Goal: Information Seeking & Learning: Learn about a topic

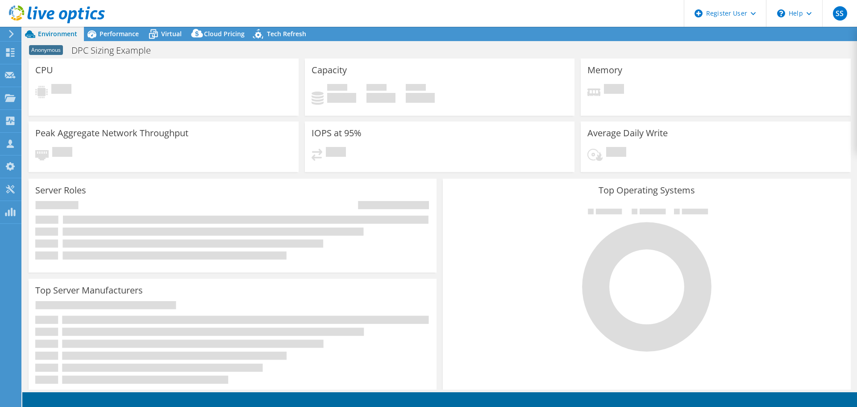
select select "USWest"
select select "USD"
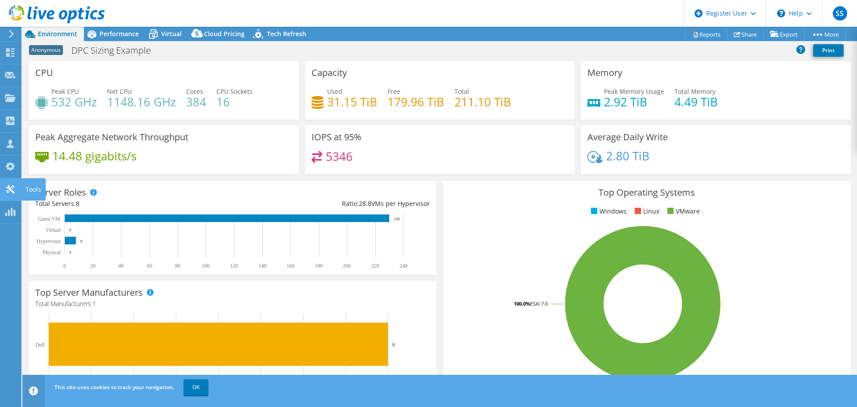
click at [9, 188] on use at bounding box center [10, 189] width 8 height 8
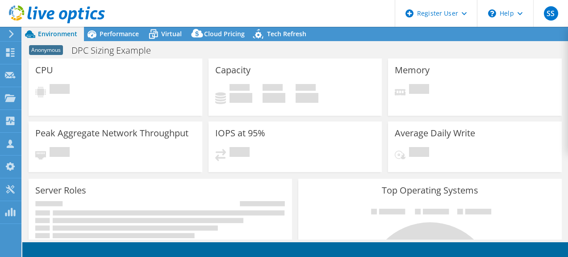
select select "USWest"
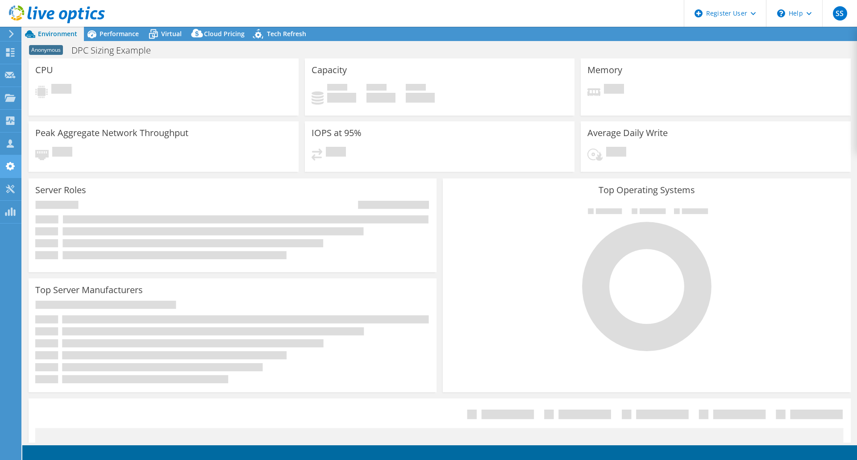
radio input "true"
radio input "false"
select select "USWest"
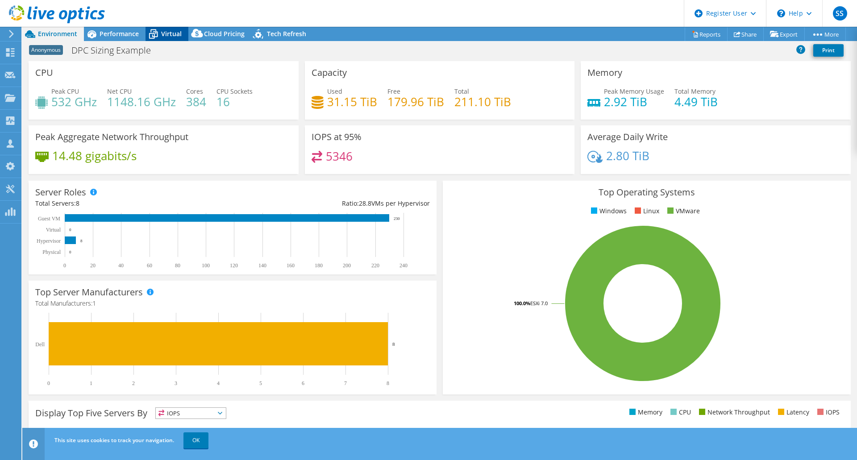
click at [168, 33] on span "Virtual" at bounding box center [171, 33] width 21 height 8
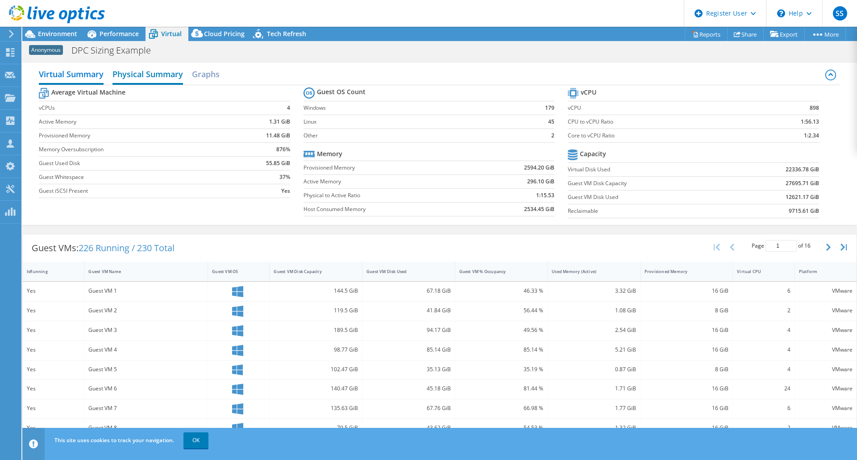
click at [149, 73] on h2 "Physical Summary" at bounding box center [148, 75] width 71 height 20
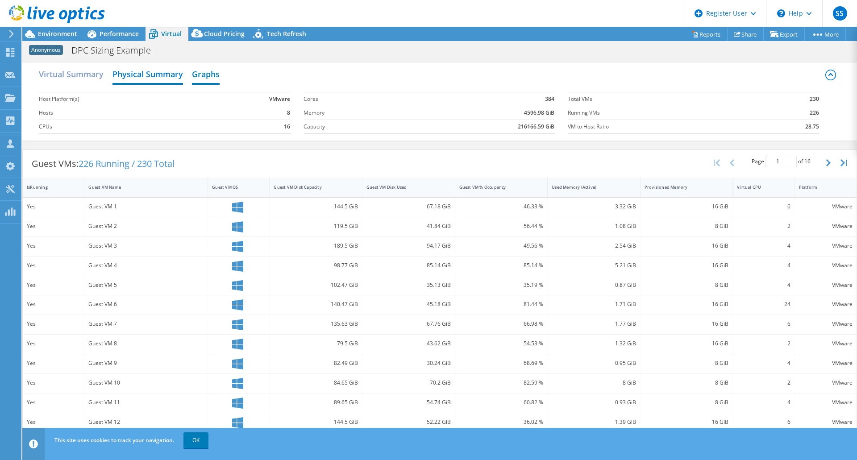
click at [217, 75] on h2 "Graphs" at bounding box center [206, 75] width 28 height 20
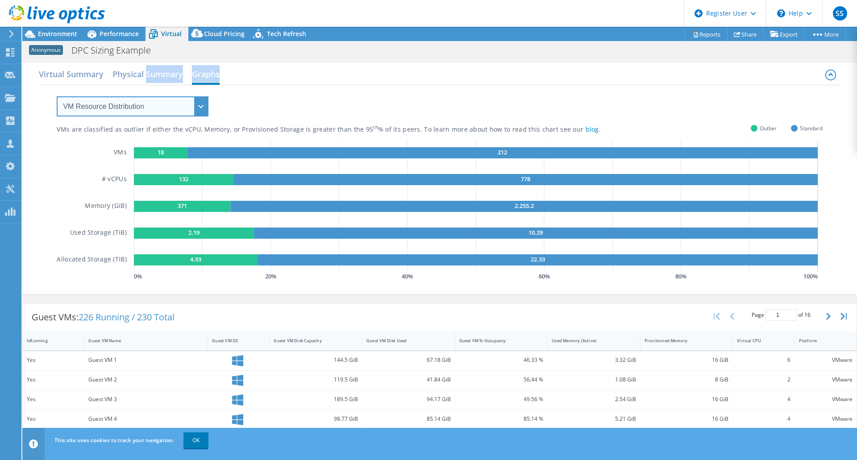
click at [199, 108] on select "VM Resource Distribution Provisioning Contrast Over Provisioning" at bounding box center [133, 106] width 152 height 20
click at [57, 96] on select "VM Resource Distribution Provisioning Contrast Over Provisioning" at bounding box center [133, 106] width 152 height 20
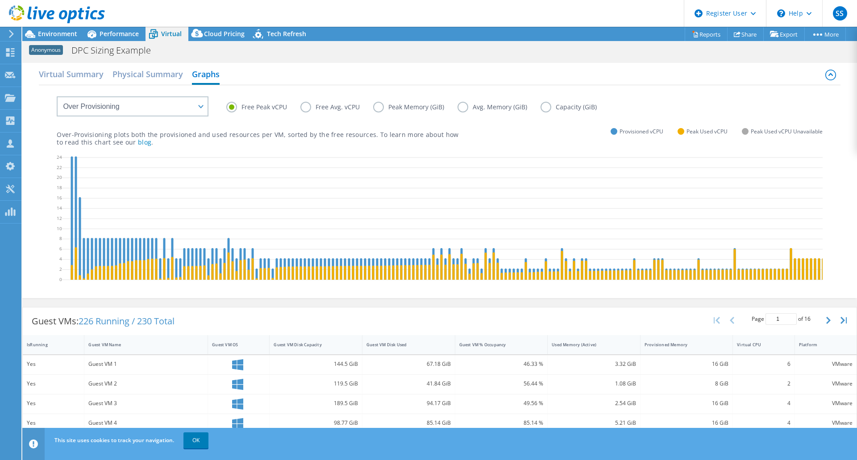
click at [309, 108] on label "Free Avg. vCPU" at bounding box center [336, 107] width 73 height 11
click at [0, 0] on input "Free Avg. vCPU" at bounding box center [0, 0] width 0 height 0
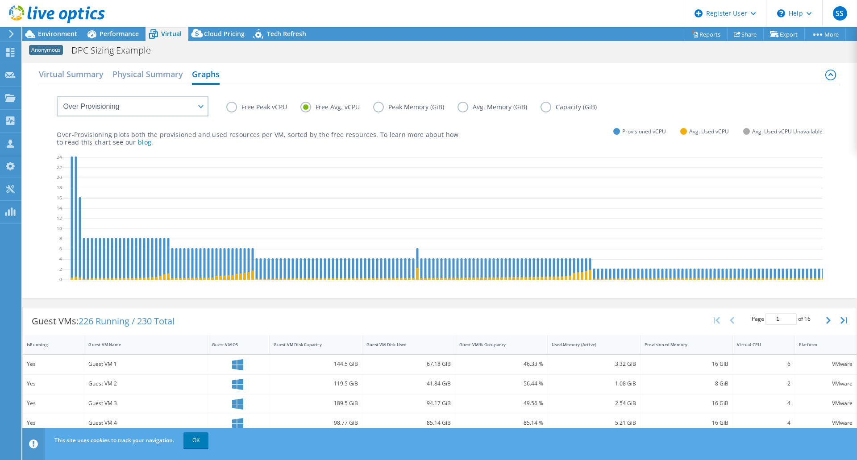
click at [463, 108] on label "Avg. Memory (GiB)" at bounding box center [499, 107] width 83 height 11
click at [0, 0] on input "Avg. Memory (GiB)" at bounding box center [0, 0] width 0 height 0
click at [463, 108] on label "Avg. Memory (GiB)" at bounding box center [499, 107] width 83 height 11
click at [0, 0] on input "Avg. Memory (GiB)" at bounding box center [0, 0] width 0 height 0
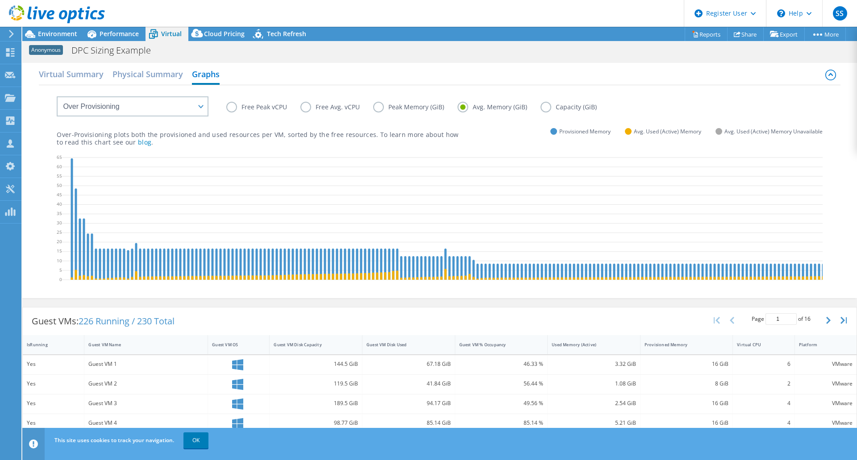
click at [547, 107] on label "Capacity (GiB)" at bounding box center [576, 107] width 70 height 11
click at [0, 0] on input "Capacity (GiB)" at bounding box center [0, 0] width 0 height 0
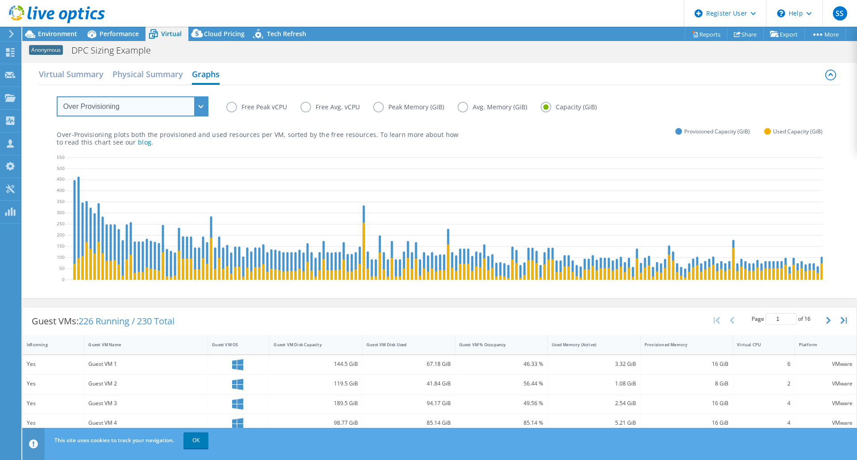
click at [199, 108] on select "VM Resource Distribution Provisioning Contrast Over Provisioning" at bounding box center [133, 106] width 152 height 20
select select "VM Resource Distribution"
click at [57, 96] on select "VM Resource Distribution Provisioning Contrast Over Provisioning" at bounding box center [133, 106] width 152 height 20
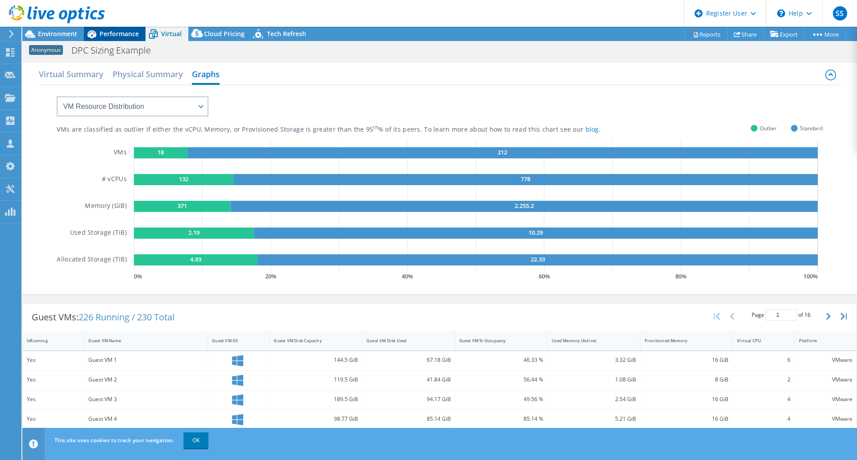
click at [124, 36] on span "Performance" at bounding box center [119, 33] width 39 height 8
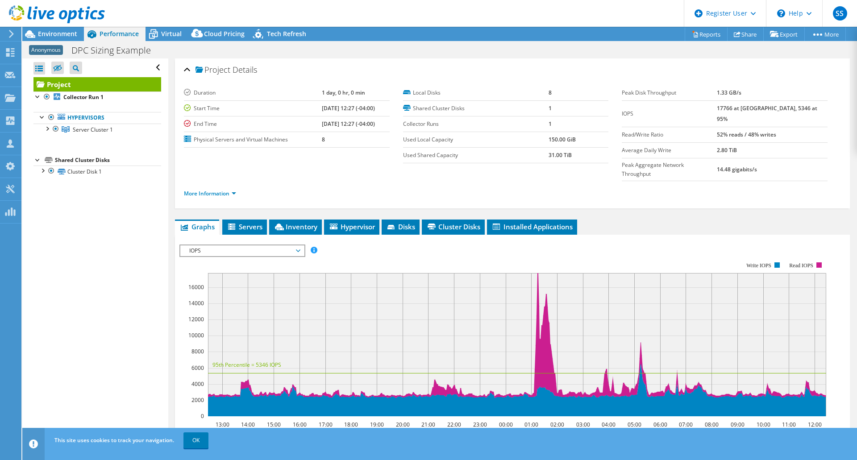
click at [298, 246] on span "IOPS" at bounding box center [242, 251] width 115 height 11
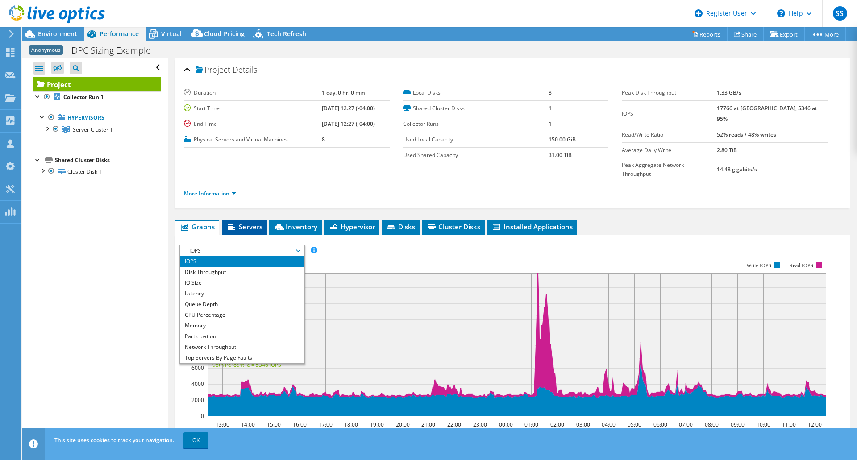
click at [239, 222] on span "Servers" at bounding box center [245, 226] width 36 height 9
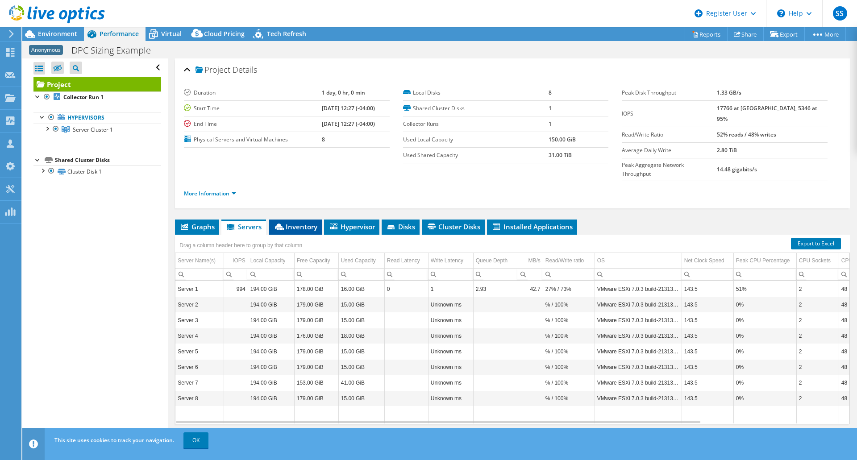
click at [288, 222] on span "Inventory" at bounding box center [296, 226] width 44 height 9
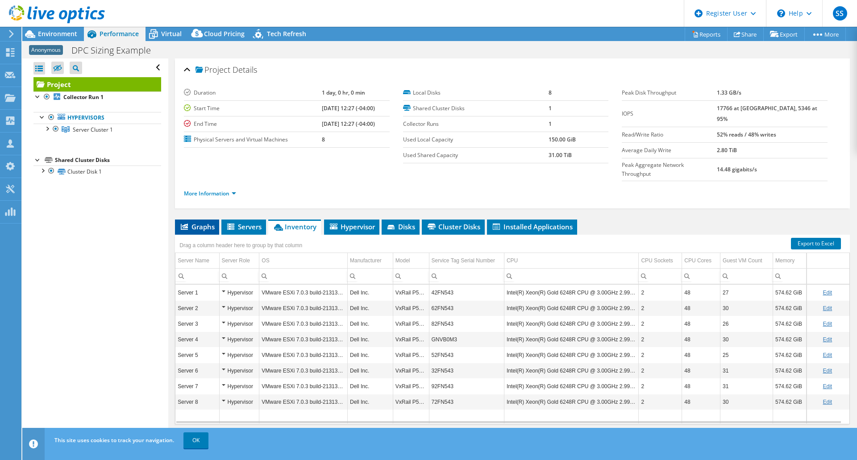
click at [192, 222] on span "Graphs" at bounding box center [196, 226] width 35 height 9
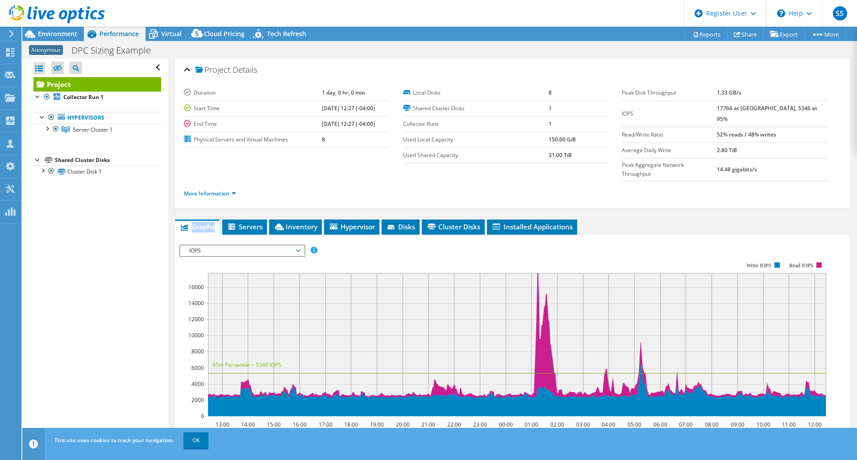
click at [298, 246] on span "IOPS" at bounding box center [242, 251] width 115 height 11
click at [299, 246] on span "IOPS" at bounding box center [242, 251] width 115 height 11
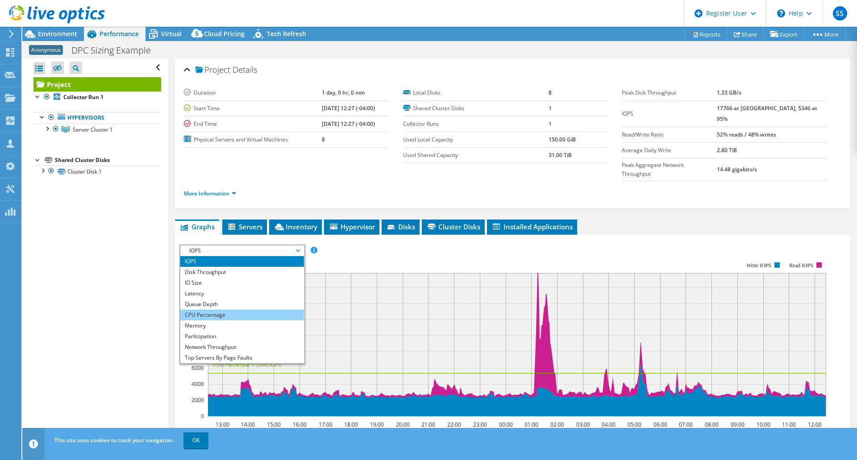
click at [243, 256] on li "CPU Percentage" at bounding box center [242, 315] width 124 height 11
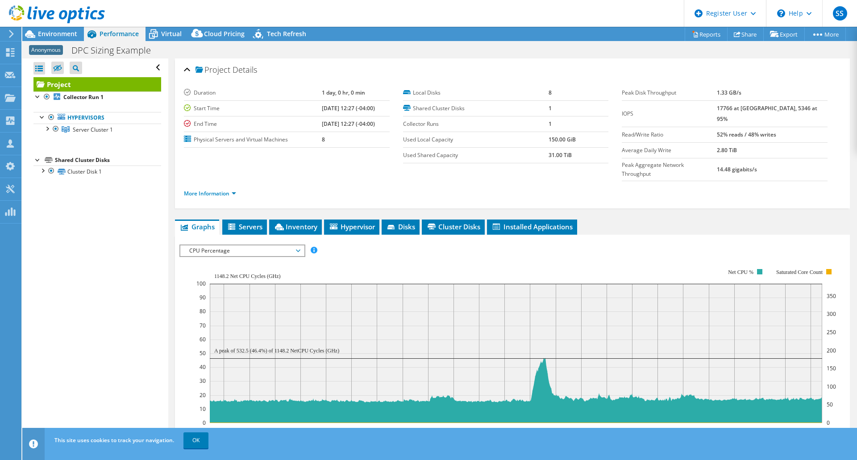
click at [299, 246] on span "CPU Percentage" at bounding box center [242, 251] width 115 height 11
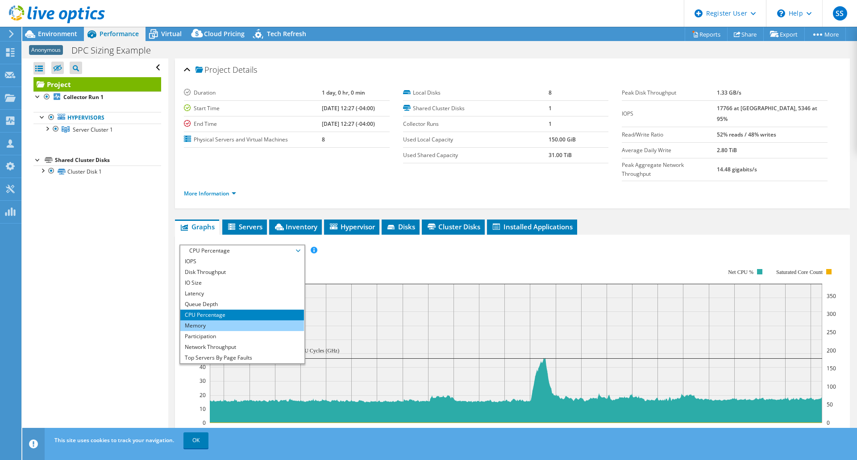
click at [249, 256] on li "Memory" at bounding box center [242, 326] width 124 height 11
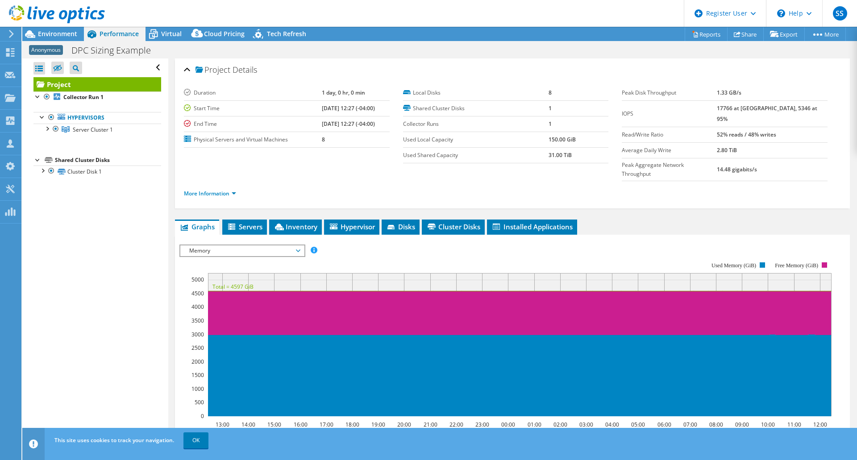
click at [297, 246] on span "Memory" at bounding box center [242, 251] width 115 height 11
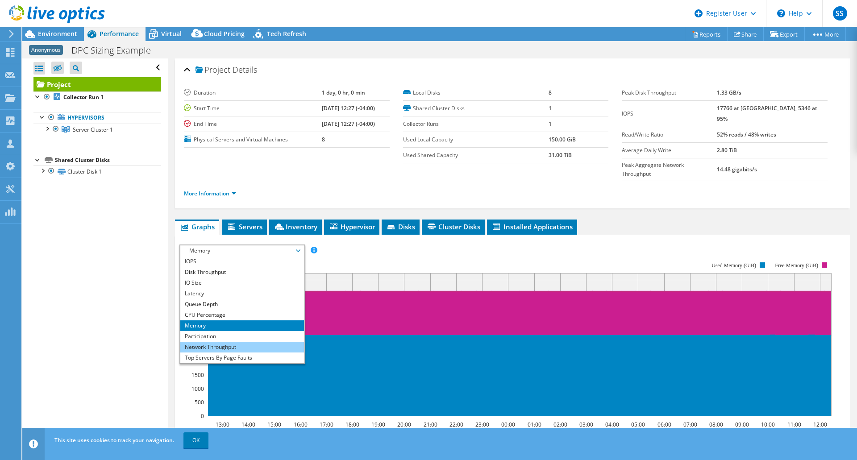
click at [254, 256] on li "Network Throughput" at bounding box center [242, 347] width 124 height 11
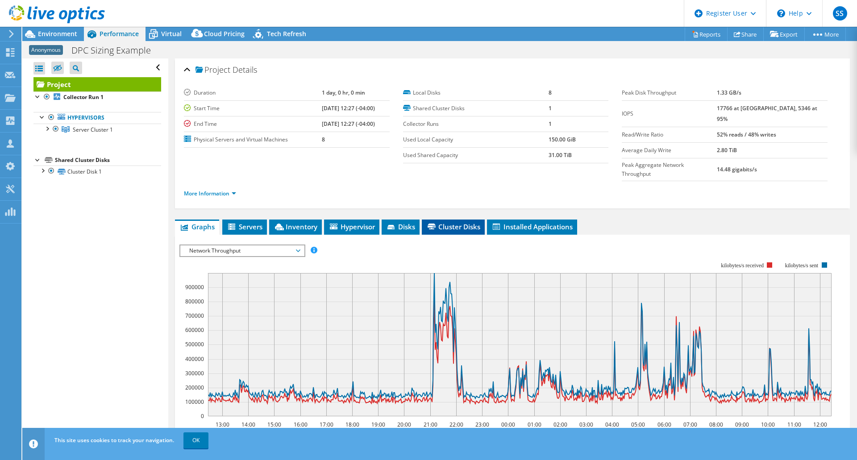
click at [444, 222] on span "Cluster Disks" at bounding box center [453, 226] width 54 height 9
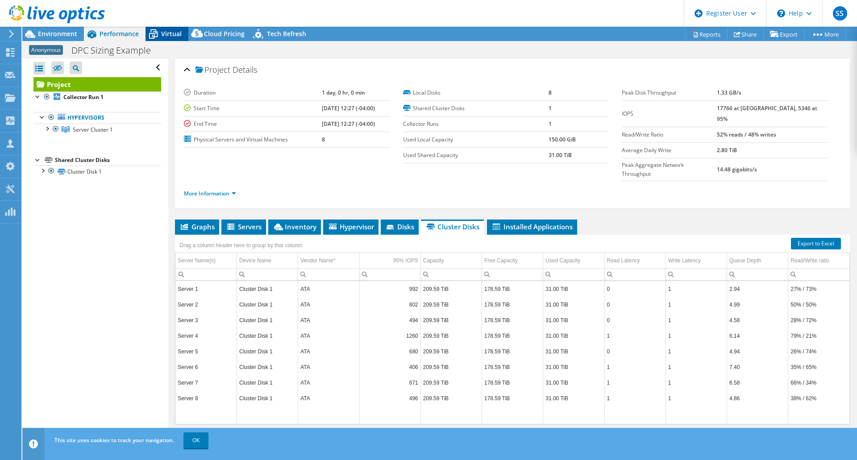
click at [167, 36] on span "Virtual" at bounding box center [171, 33] width 21 height 8
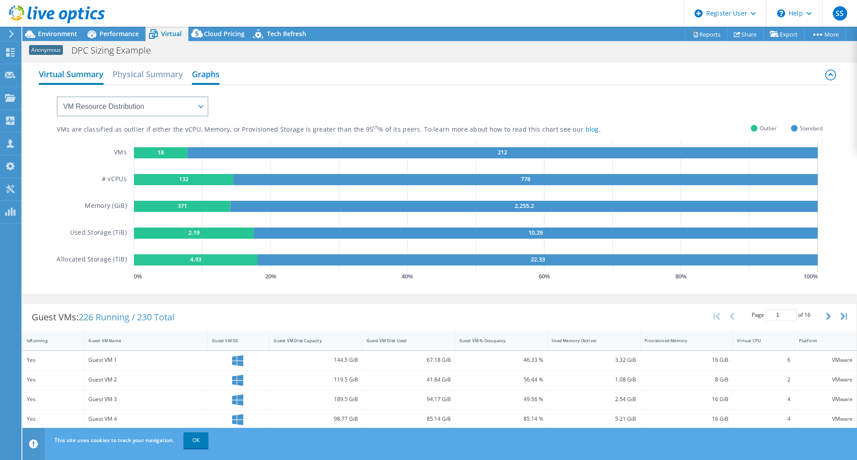
click at [58, 77] on h2 "Virtual Summary" at bounding box center [71, 75] width 65 height 20
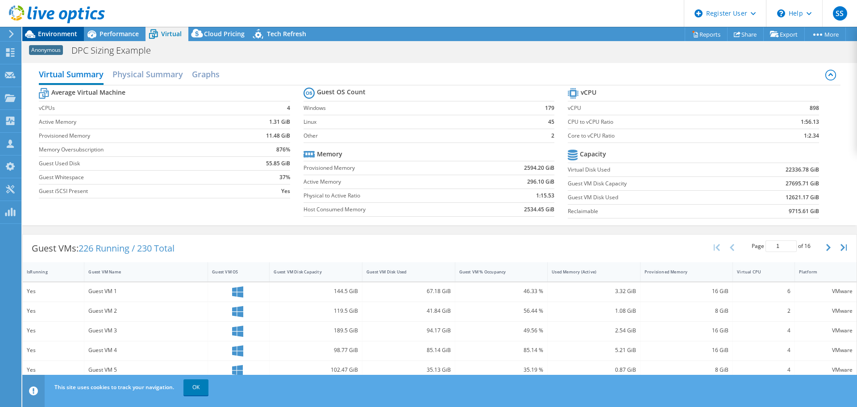
click at [38, 34] on span "Environment" at bounding box center [57, 33] width 39 height 8
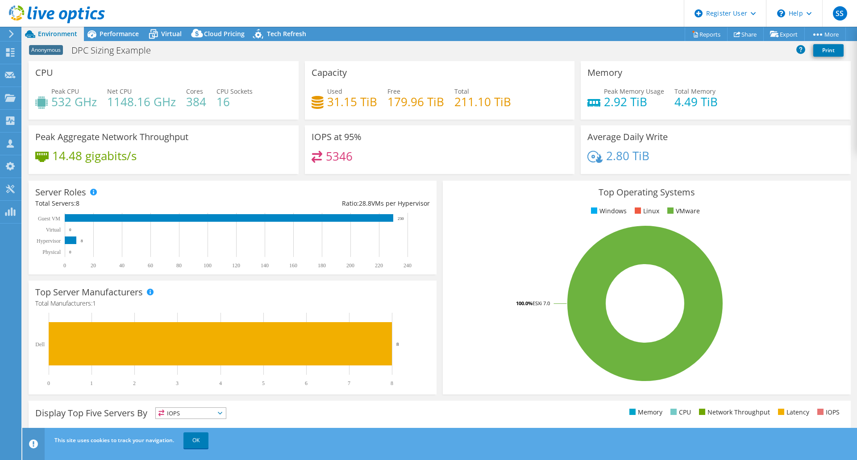
drag, startPoint x: 163, startPoint y: 32, endPoint x: 212, endPoint y: 47, distance: 51.0
click at [163, 32] on span "Virtual" at bounding box center [171, 33] width 21 height 8
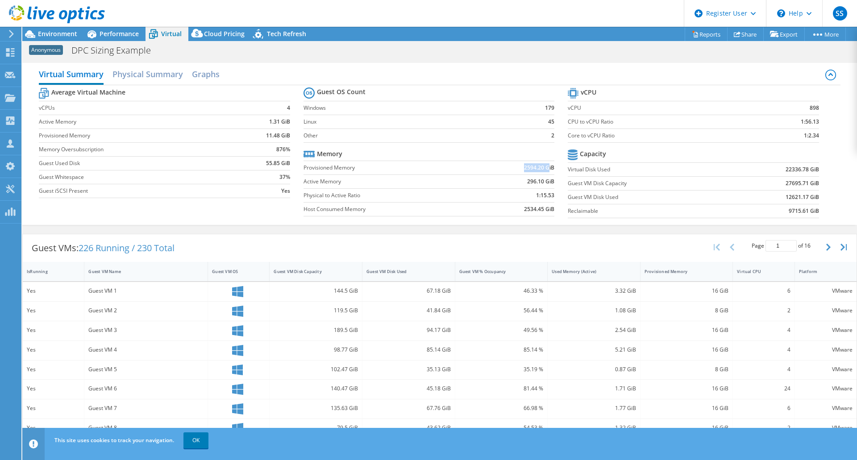
drag, startPoint x: 517, startPoint y: 164, endPoint x: 546, endPoint y: 168, distance: 28.9
click at [546, 168] on td "2594.20 GiB" at bounding box center [515, 168] width 79 height 14
click at [547, 168] on b "2594.20 GiB" at bounding box center [539, 167] width 30 height 9
click at [549, 168] on b "2594.20 GiB" at bounding box center [539, 167] width 30 height 9
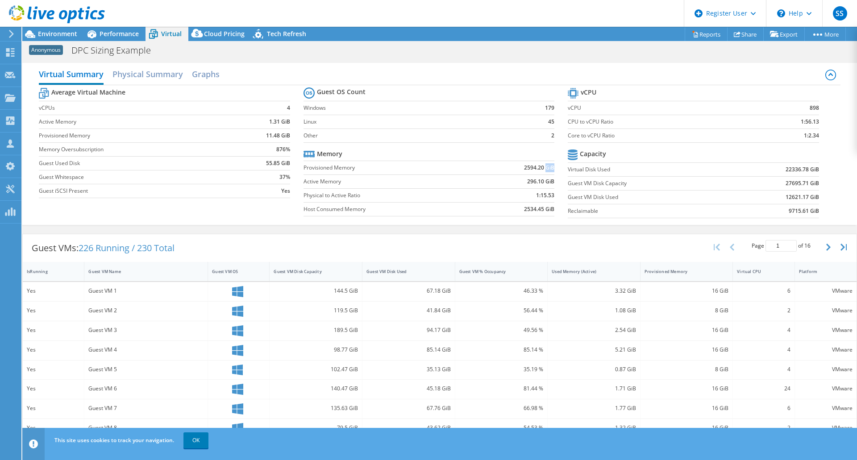
click at [549, 168] on b "2594.20 GiB" at bounding box center [539, 167] width 30 height 9
click at [506, 169] on td "2594.20 GiB" at bounding box center [515, 168] width 79 height 14
drag, startPoint x: 512, startPoint y: 167, endPoint x: 549, endPoint y: 167, distance: 37.5
click at [549, 167] on td "2594.20 GiB" at bounding box center [515, 168] width 79 height 14
copy b "2594.20 GiB"
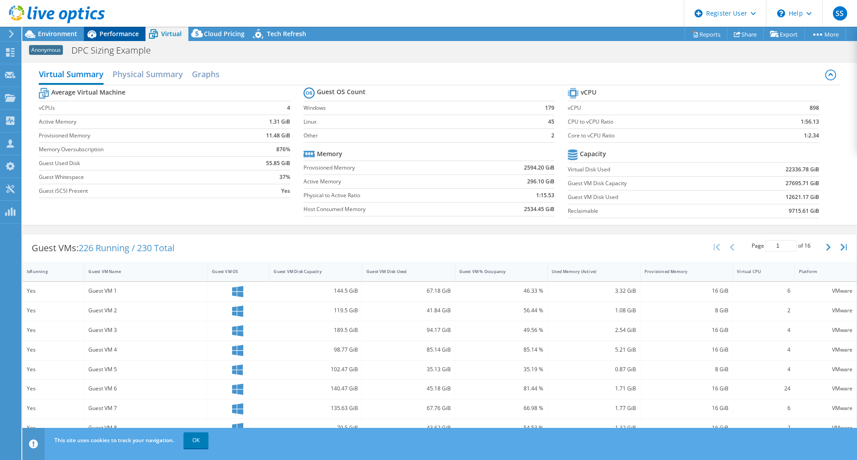
click at [126, 38] on span "Performance" at bounding box center [119, 33] width 39 height 8
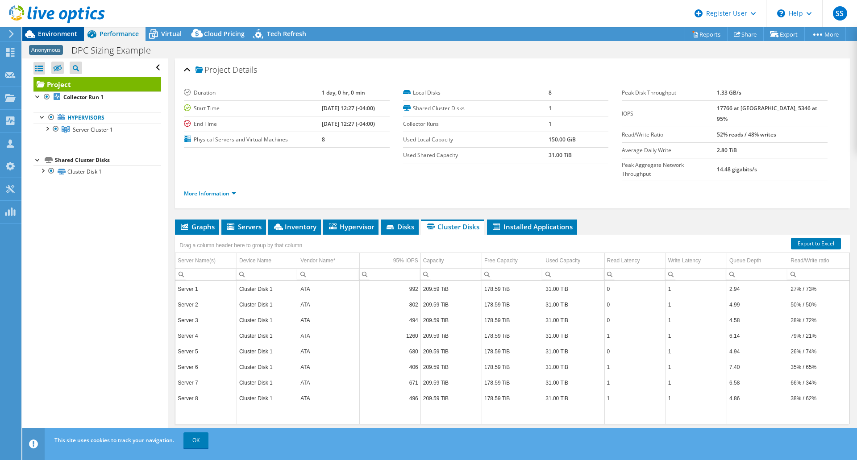
click at [55, 34] on span "Environment" at bounding box center [57, 33] width 39 height 8
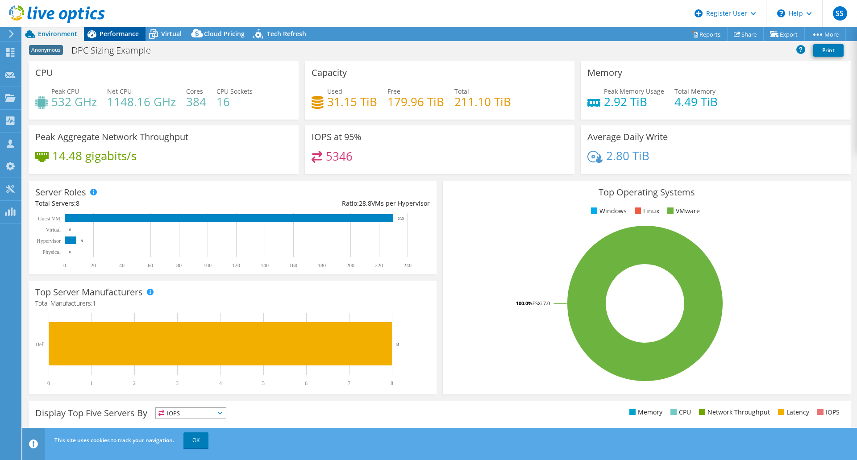
click at [106, 34] on span "Performance" at bounding box center [119, 33] width 39 height 8
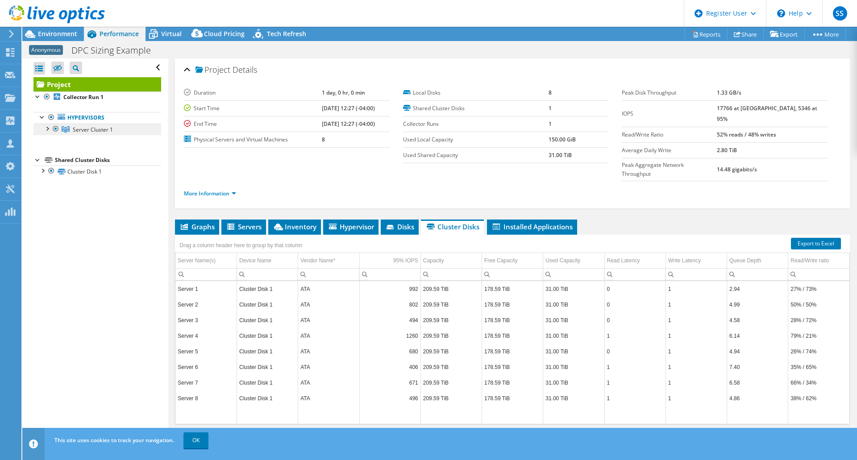
click at [92, 132] on span "Server Cluster 1" at bounding box center [93, 130] width 40 height 8
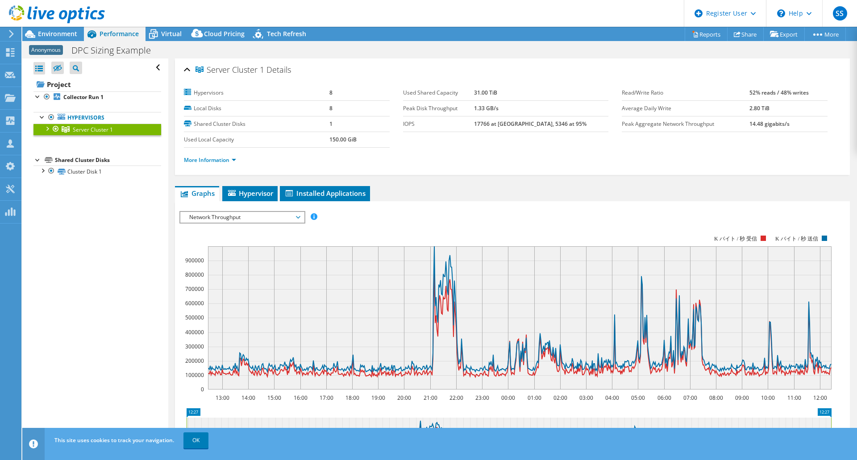
click at [49, 129] on div at bounding box center [46, 128] width 9 height 9
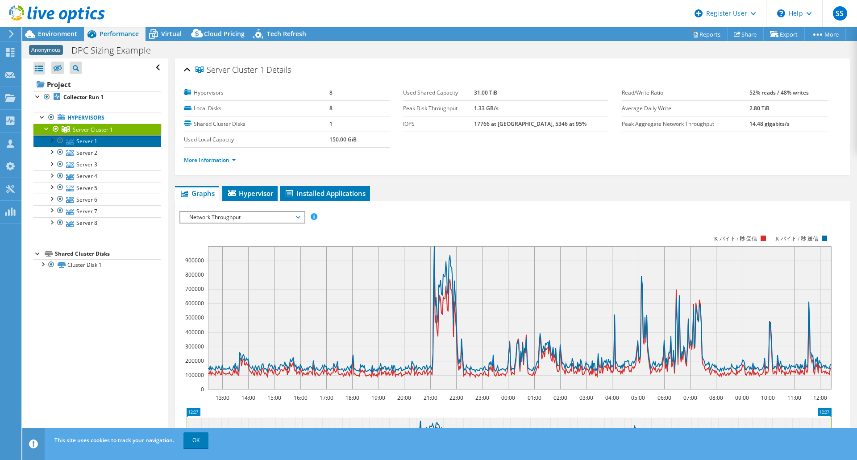
click at [91, 141] on link "Server 1" at bounding box center [97, 141] width 128 height 12
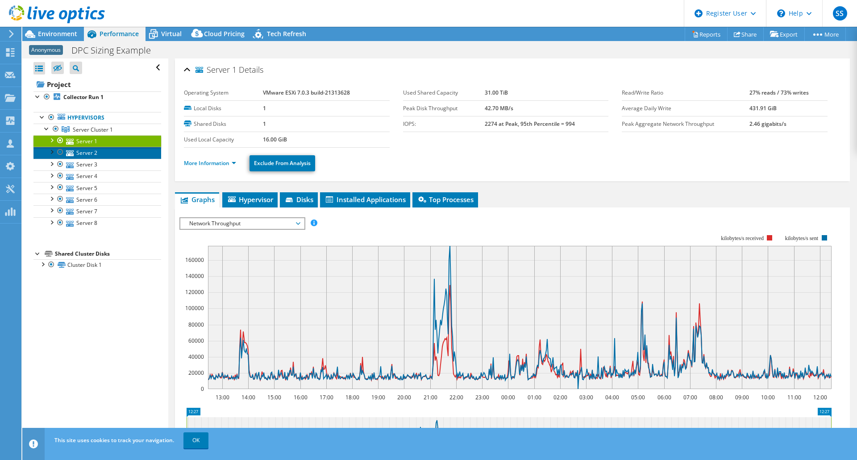
click at [87, 149] on link "Server 2" at bounding box center [97, 153] width 128 height 12
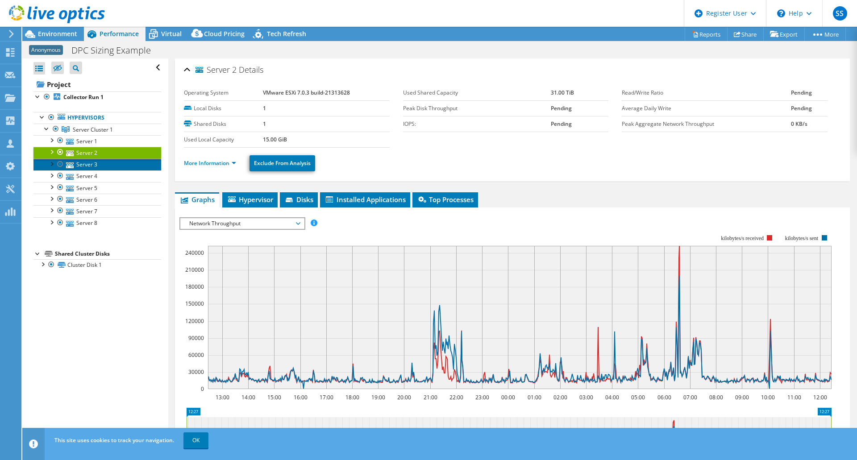
click at [86, 164] on link "Server 3" at bounding box center [97, 165] width 128 height 12
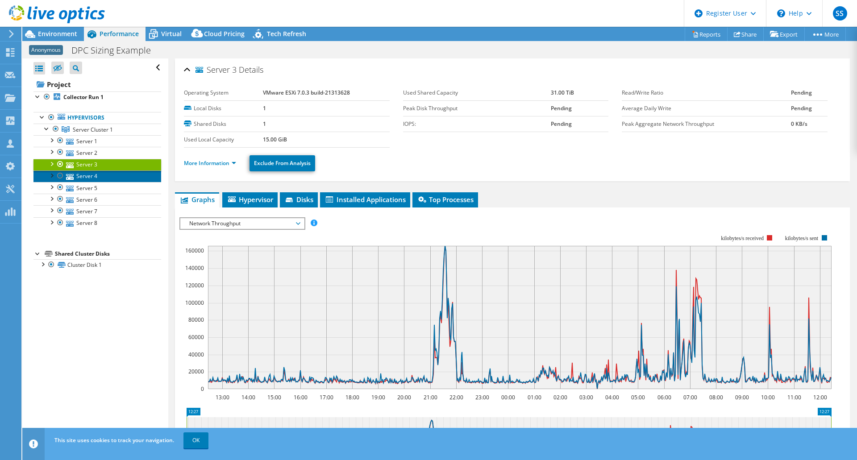
click at [89, 177] on link "Server 4" at bounding box center [97, 177] width 128 height 12
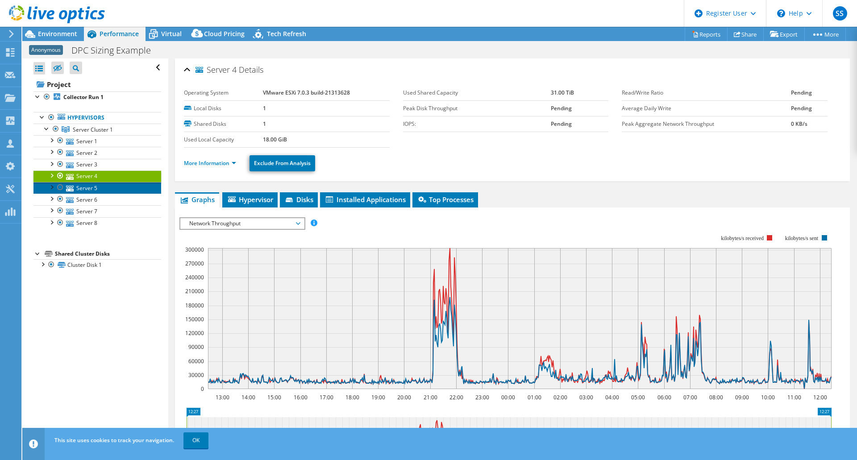
click at [88, 186] on link "Server 5" at bounding box center [97, 188] width 128 height 12
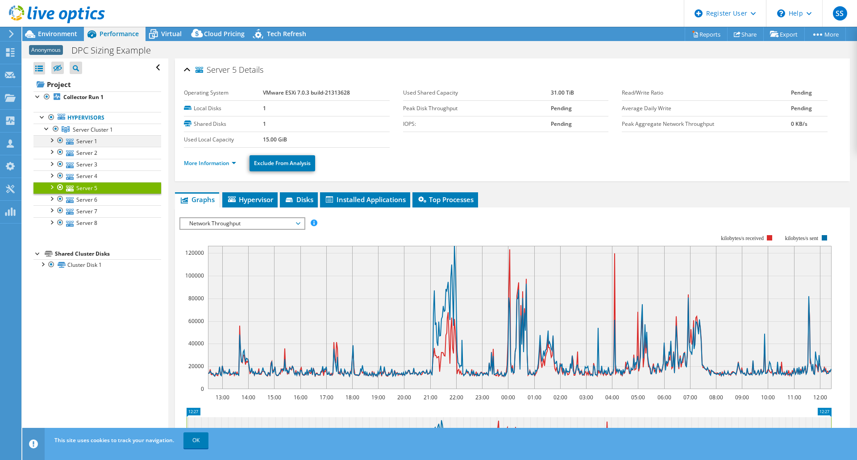
click at [52, 141] on div at bounding box center [51, 139] width 9 height 9
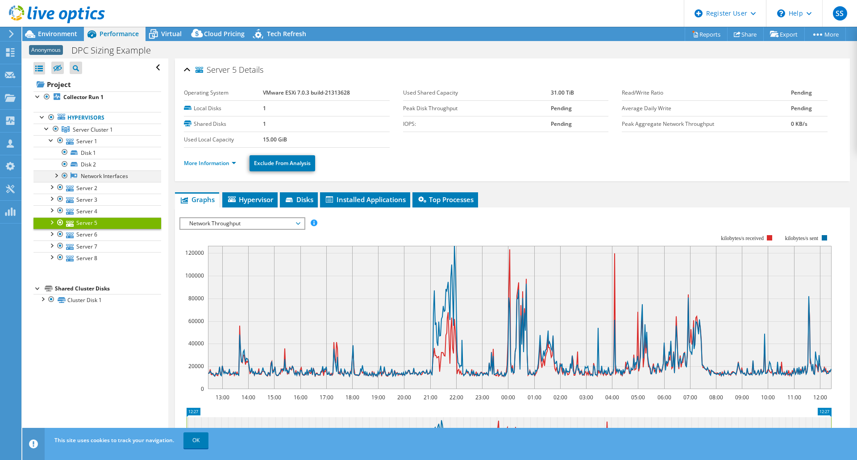
click at [54, 176] on div at bounding box center [55, 175] width 9 height 9
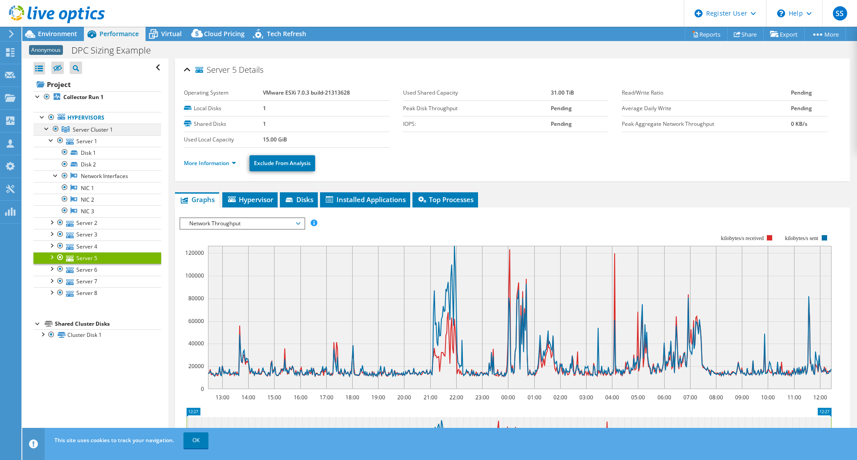
click at [47, 129] on div at bounding box center [46, 128] width 9 height 9
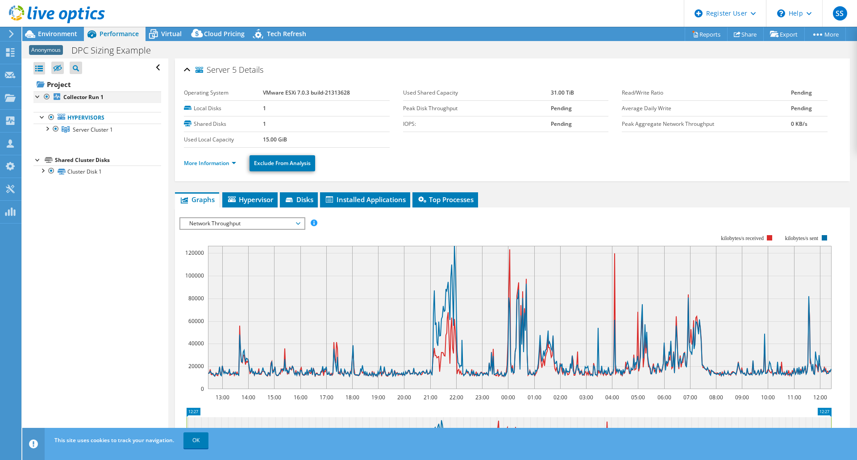
click at [38, 97] on div at bounding box center [37, 96] width 9 height 9
click at [47, 128] on div at bounding box center [46, 128] width 9 height 9
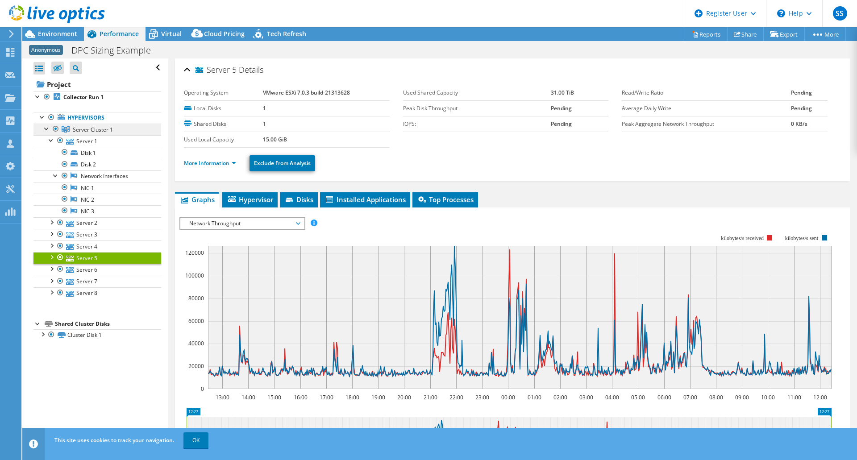
click at [100, 130] on span "Server Cluster 1" at bounding box center [93, 130] width 40 height 8
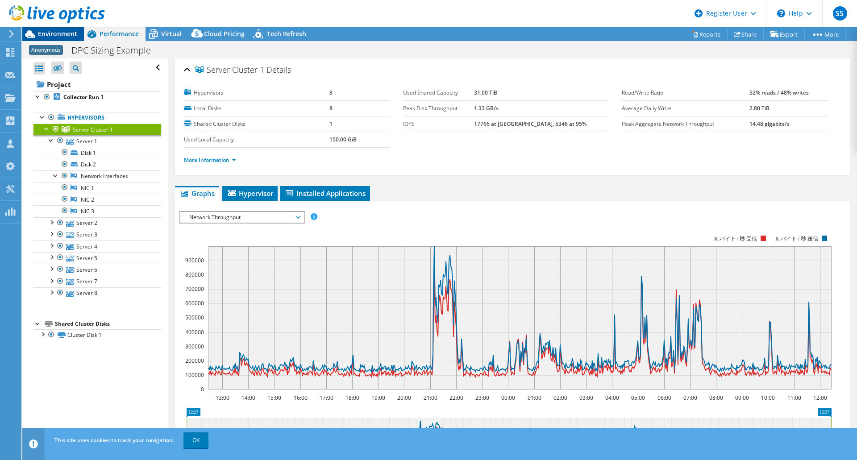
click at [67, 35] on span "Environment" at bounding box center [57, 33] width 39 height 8
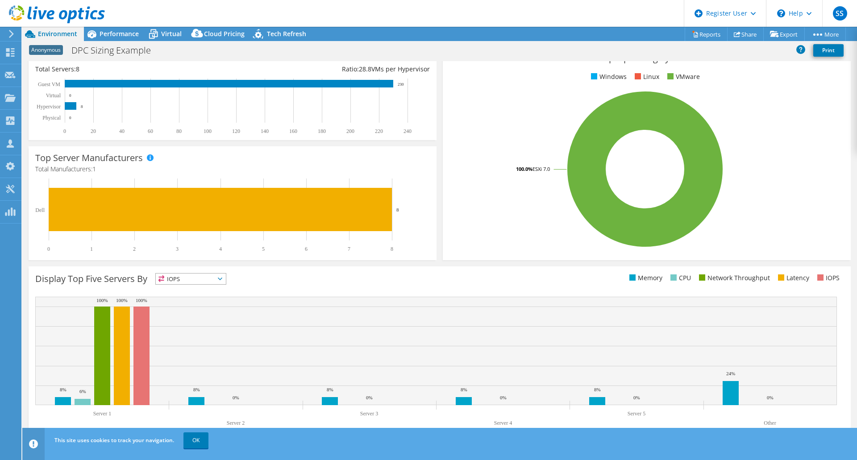
scroll to position [136, 0]
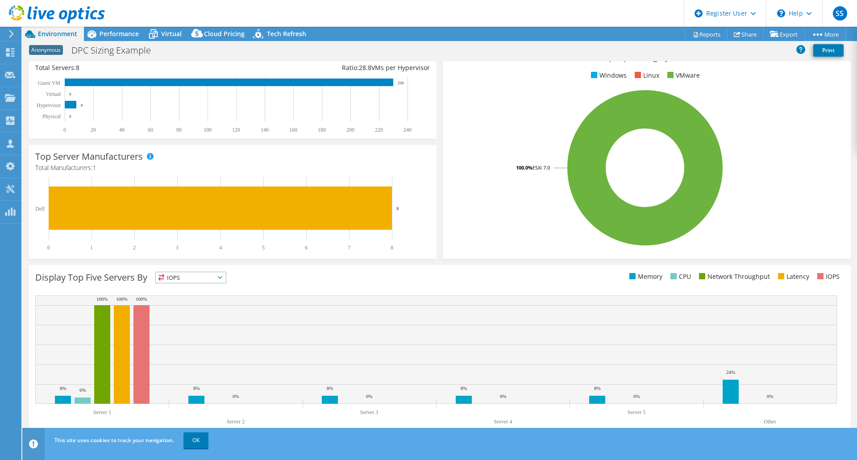
click at [226, 256] on span "IOPS" at bounding box center [191, 277] width 70 height 11
click at [183, 256] on li "CPU" at bounding box center [191, 314] width 70 height 13
click at [128, 33] on span "Performance" at bounding box center [119, 33] width 39 height 8
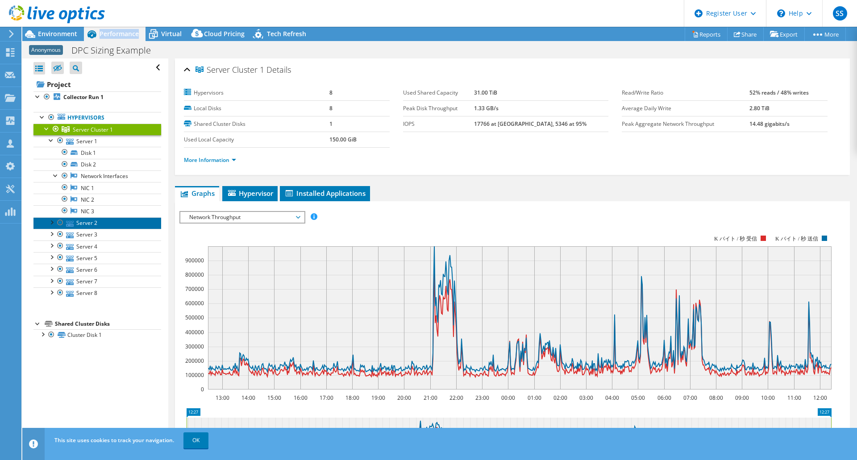
click at [89, 221] on link "Server 2" at bounding box center [97, 223] width 128 height 12
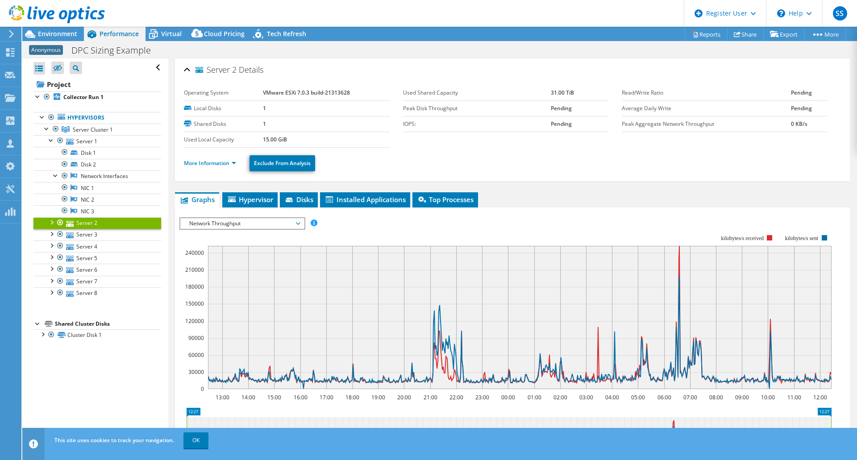
click at [50, 222] on div at bounding box center [51, 221] width 9 height 9
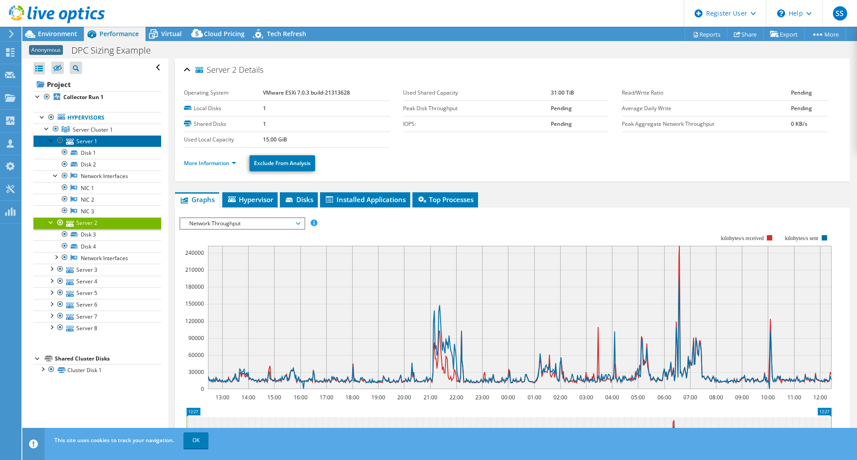
click at [87, 142] on link "Server 1" at bounding box center [97, 141] width 128 height 12
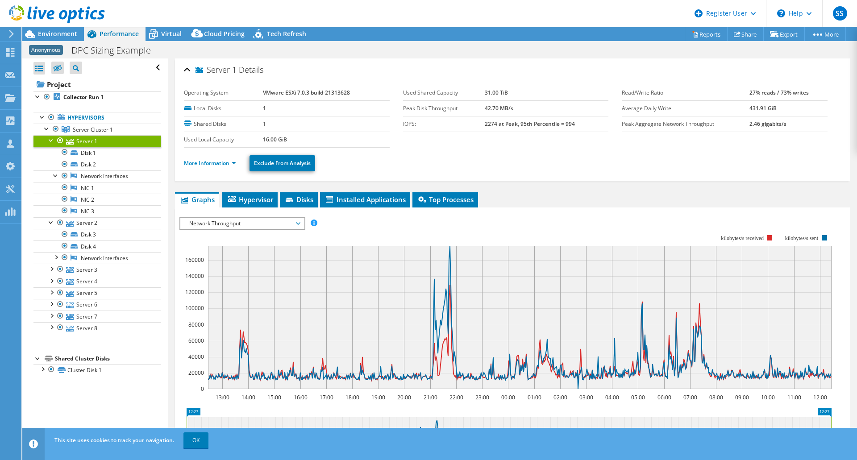
click at [299, 225] on span "Network Throughput" at bounding box center [242, 223] width 115 height 11
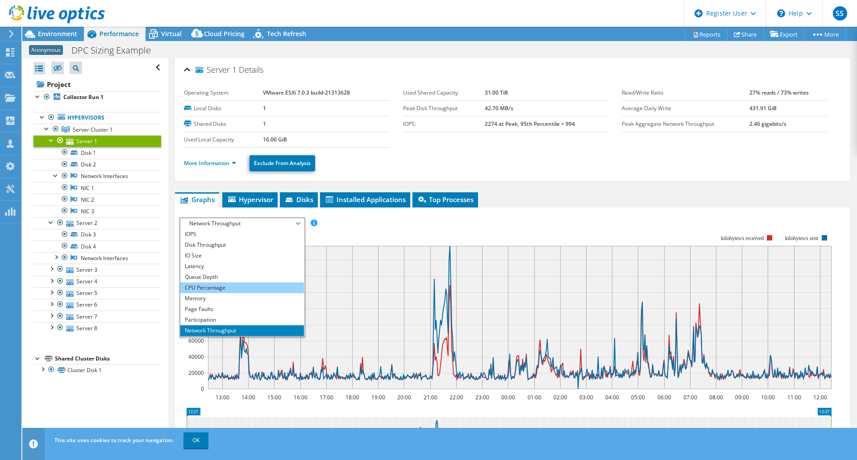
click at [250, 256] on li "CPU Percentage" at bounding box center [242, 288] width 124 height 11
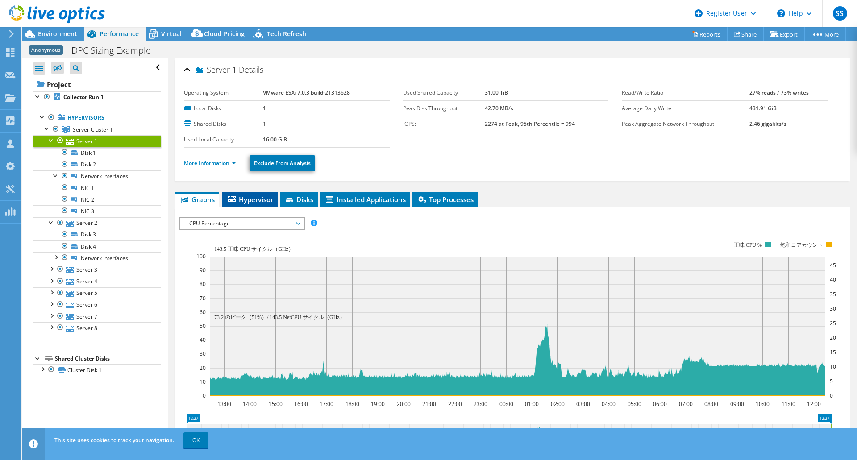
click at [259, 204] on span "Hypervisor" at bounding box center [250, 199] width 46 height 9
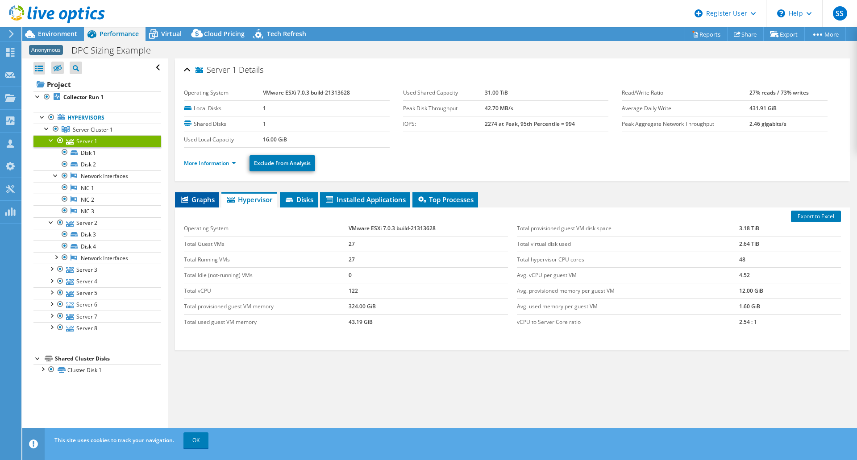
click at [209, 198] on span "Graphs" at bounding box center [196, 199] width 35 height 9
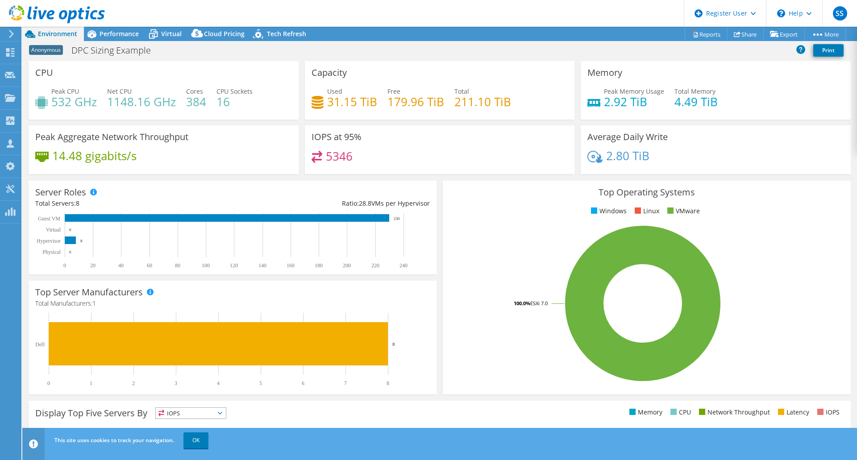
select select "USEast"
select select "USD"
